Goal: Task Accomplishment & Management: Manage account settings

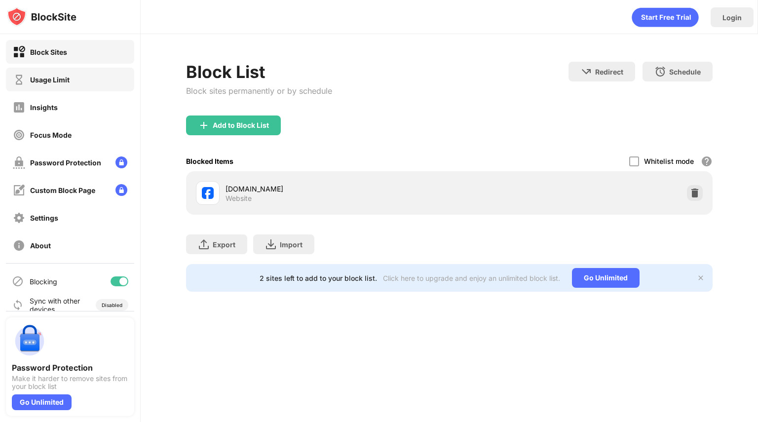
click at [99, 77] on div "Usage Limit" at bounding box center [70, 80] width 128 height 24
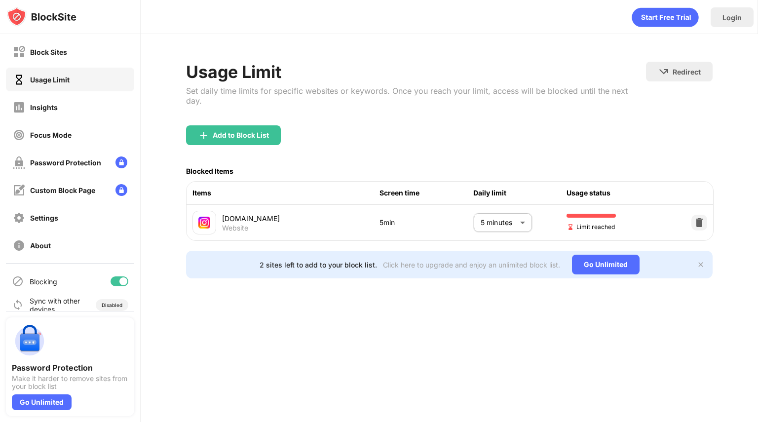
click at [484, 216] on body "Block Sites Usage Limit Insights Focus Mode Password Protection Custom Block Pa…" at bounding box center [379, 211] width 758 height 422
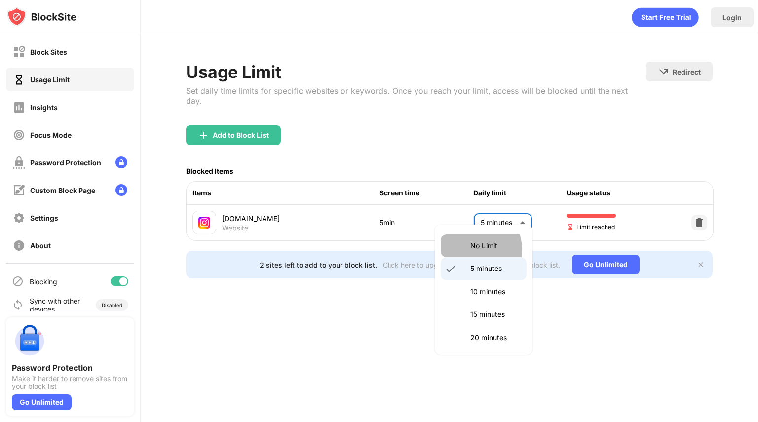
click at [474, 249] on p "No Limit" at bounding box center [495, 245] width 50 height 11
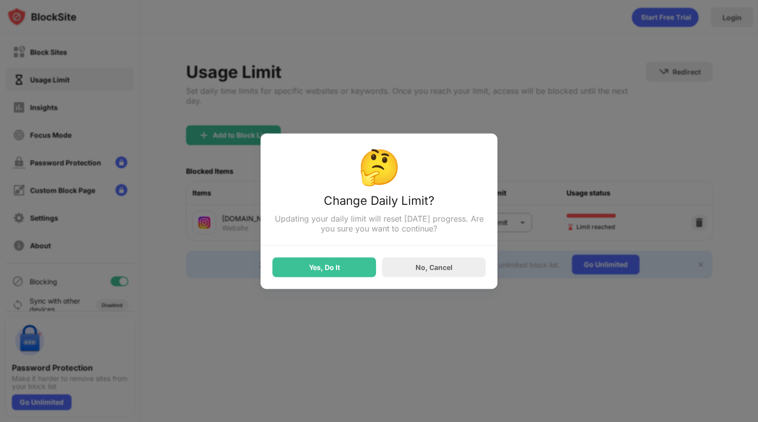
click at [332, 248] on div "Yes, Do It No, Cancel" at bounding box center [378, 261] width 213 height 32
click at [331, 263] on div "Yes, Do It" at bounding box center [324, 267] width 104 height 20
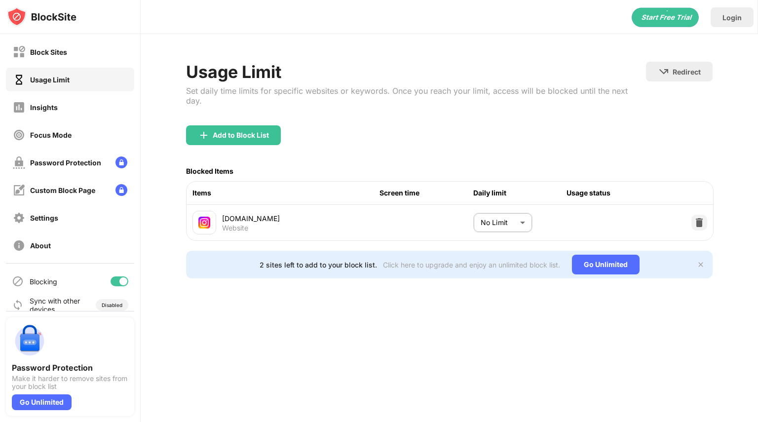
click at [506, 214] on body "Block Sites Usage Limit Insights Focus Mode Password Protection Custom Block Pa…" at bounding box center [379, 211] width 758 height 422
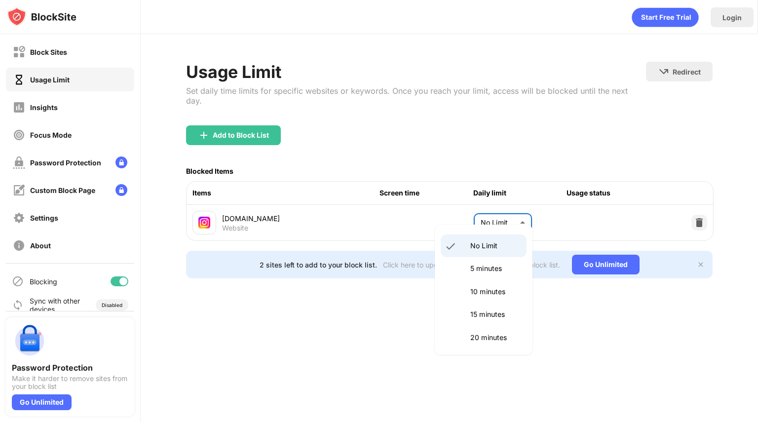
click at [478, 273] on p "5 minutes" at bounding box center [495, 268] width 50 height 11
type input "*"
